Goal: Contribute content: Add original content to the website for others to see

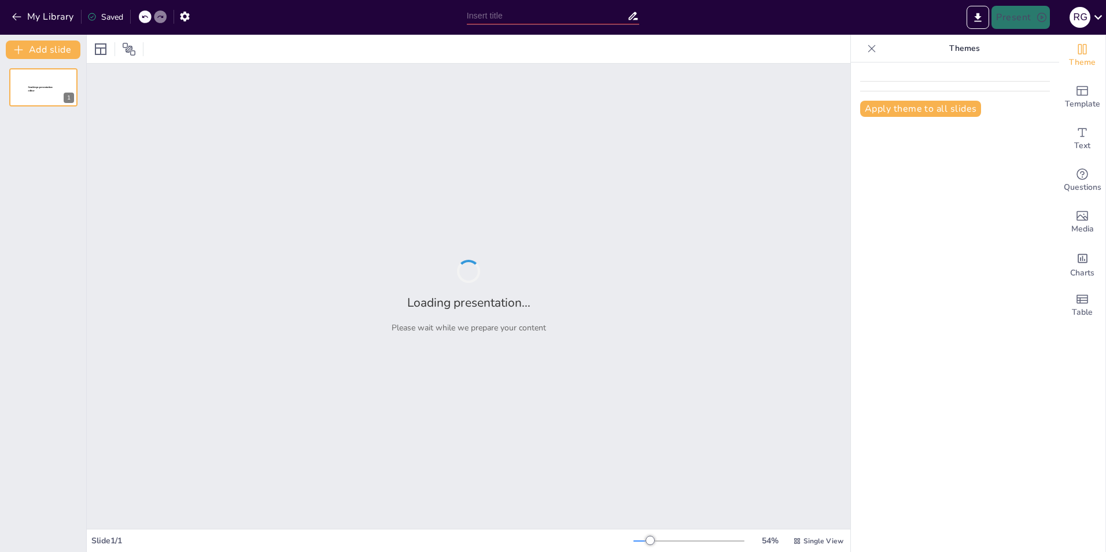
type input "Innovative Demonstrations in Semiconductor Research: A Brief Exploration"
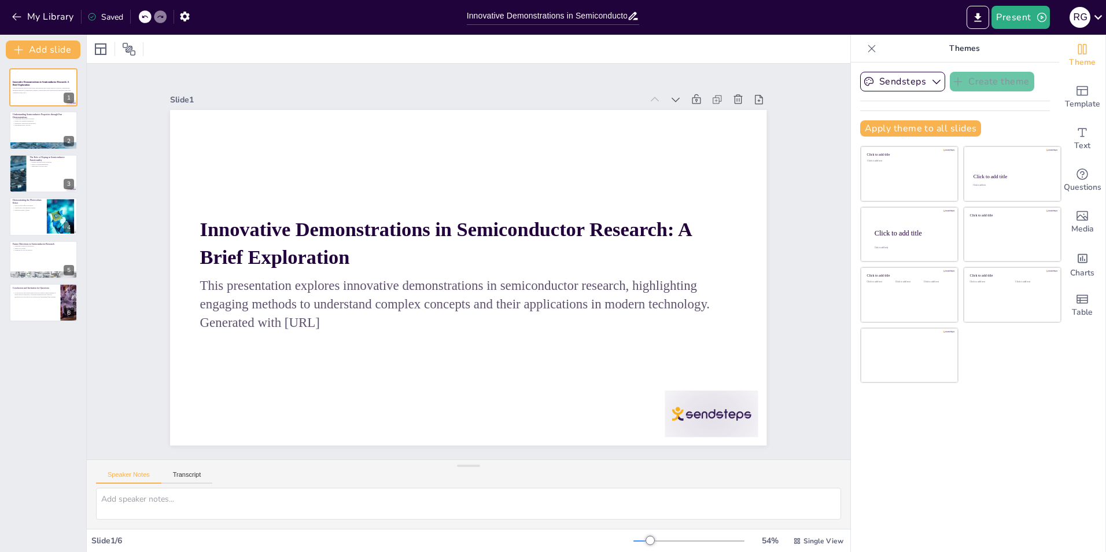
click at [39, 110] on div "Innovative Demonstrations in Semiconductor Research: A Brief Exploration This p…" at bounding box center [43, 194] width 86 height 253
click at [40, 130] on div at bounding box center [43, 130] width 69 height 39
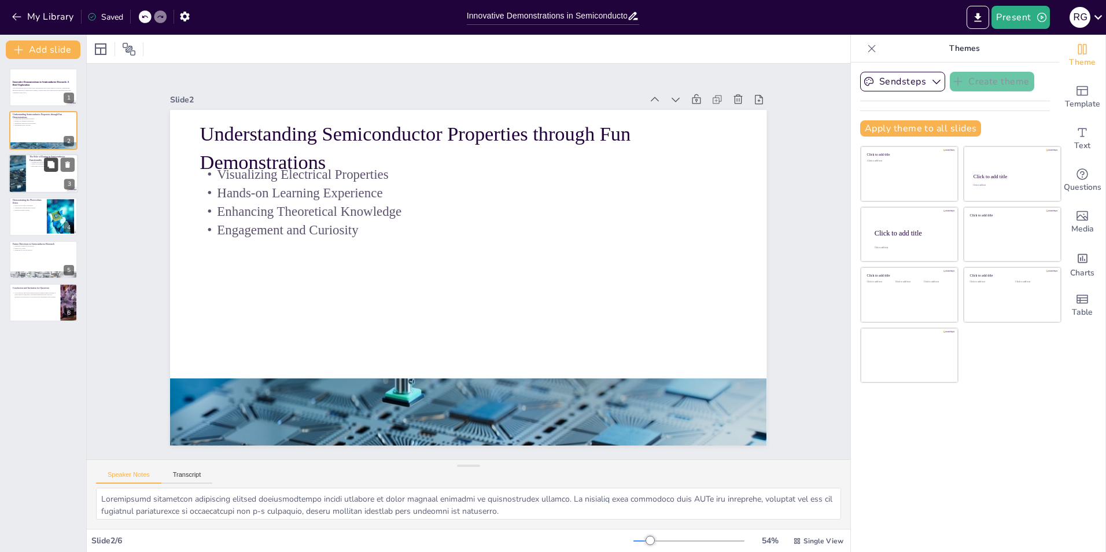
click at [51, 168] on icon at bounding box center [51, 164] width 8 height 8
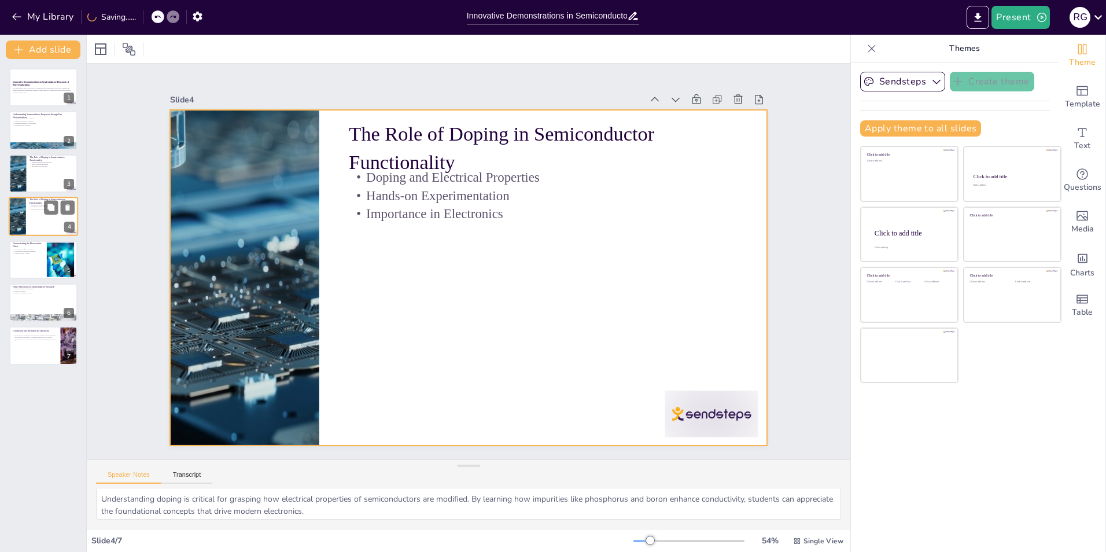
click at [46, 220] on div at bounding box center [43, 216] width 69 height 39
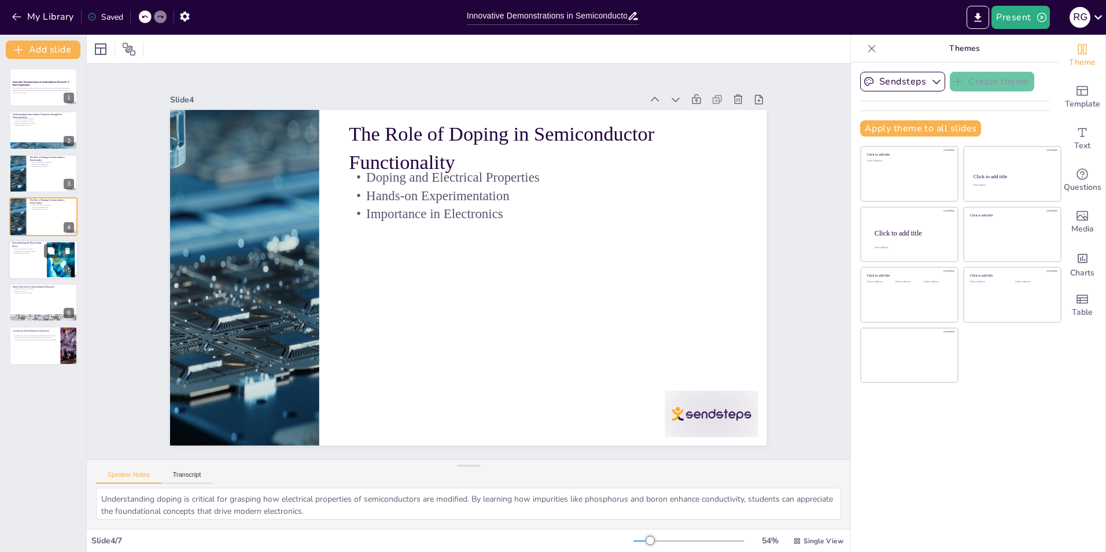
click at [26, 271] on div at bounding box center [43, 259] width 69 height 39
type textarea "Explaining the photovoltaic effect is essential for understanding how solar cel…"
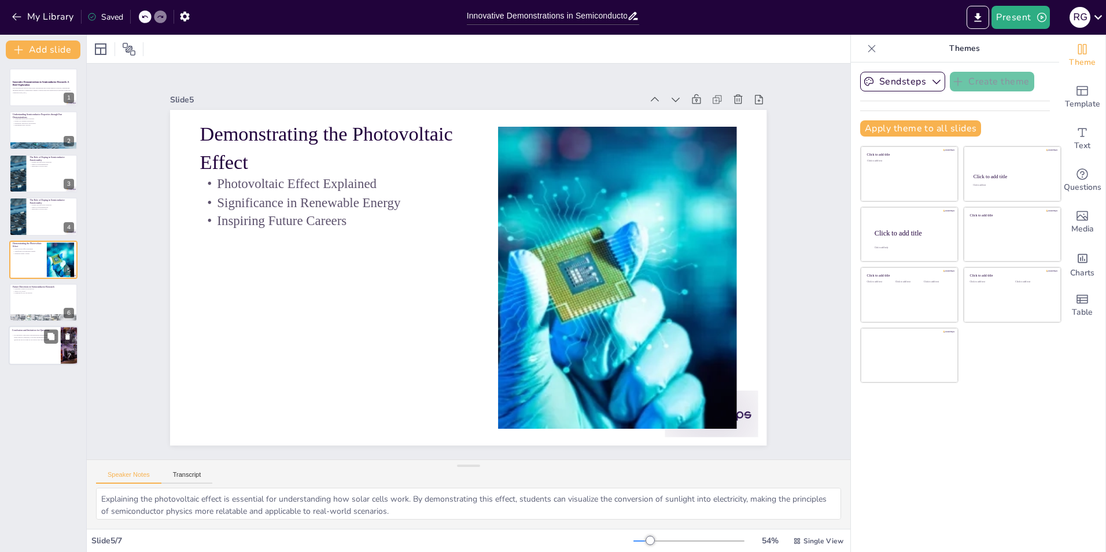
click at [21, 330] on p "Conclusion and Invitation for Questions" at bounding box center [34, 330] width 45 height 3
